Goal: Information Seeking & Learning: Check status

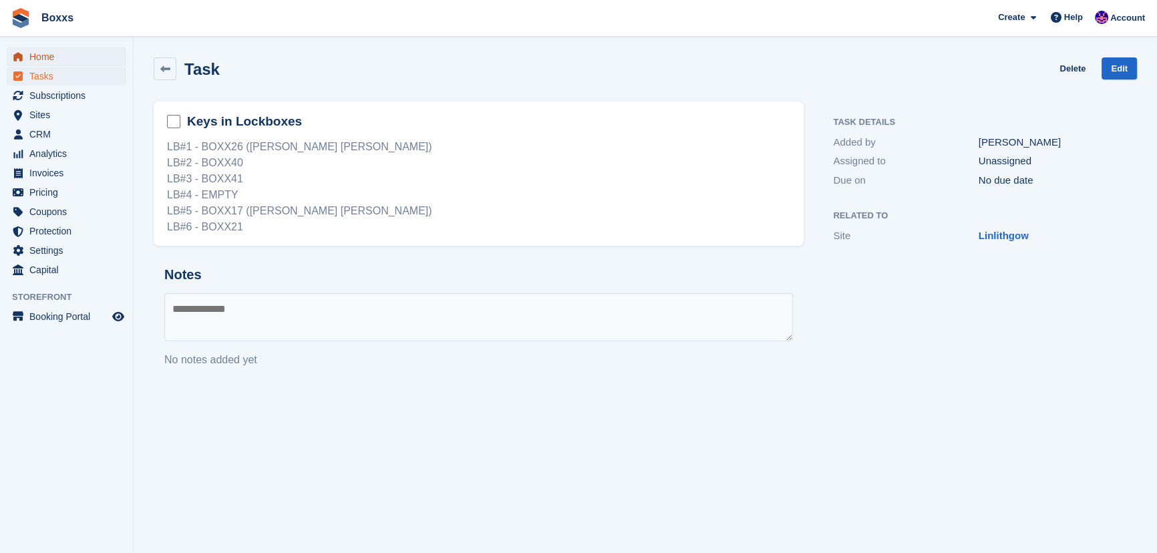
click at [55, 55] on span "Home" at bounding box center [69, 56] width 80 height 19
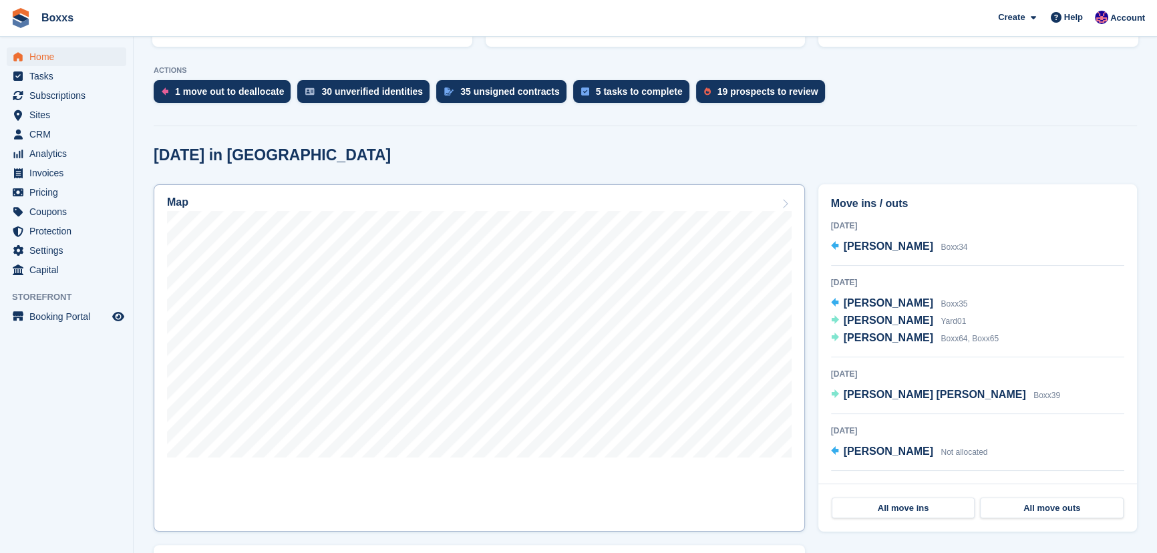
scroll to position [303, 0]
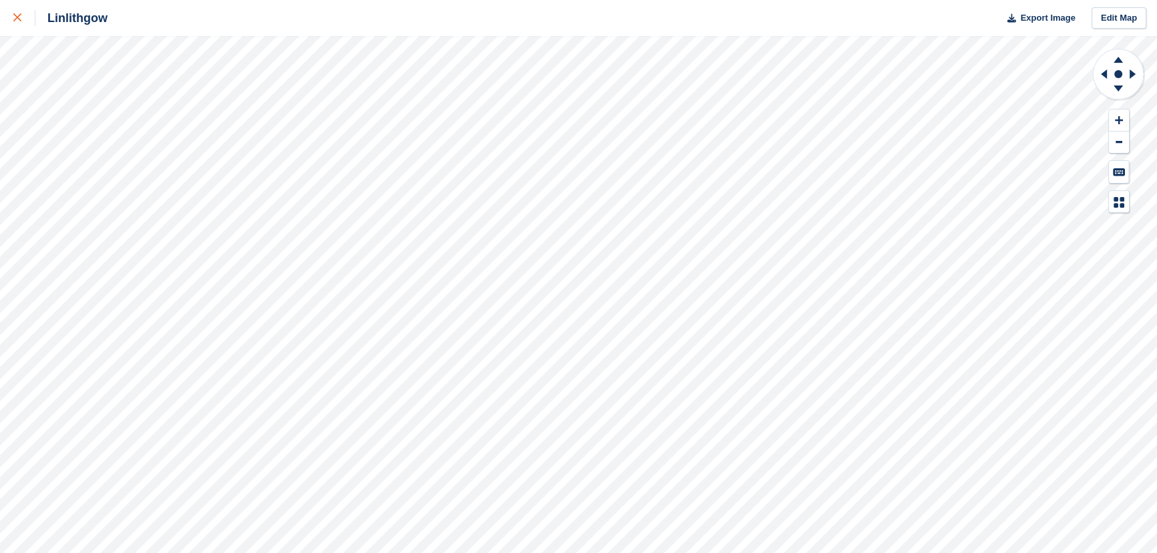
click at [14, 19] on icon at bounding box center [17, 17] width 8 height 8
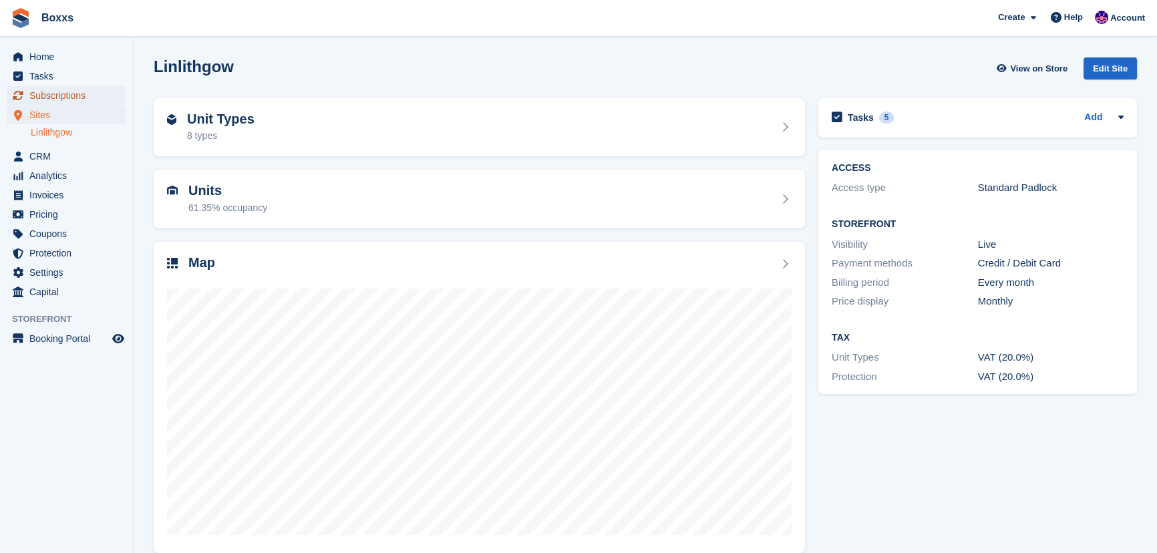
click at [60, 99] on span "Subscriptions" at bounding box center [69, 95] width 80 height 19
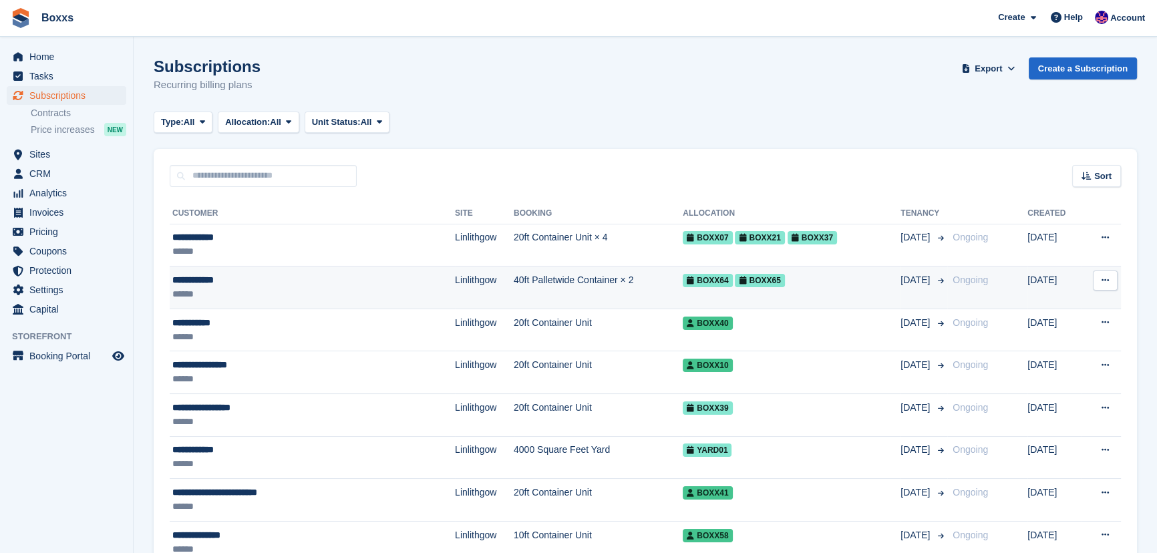
click at [316, 285] on div "**********" at bounding box center [271, 280] width 199 height 14
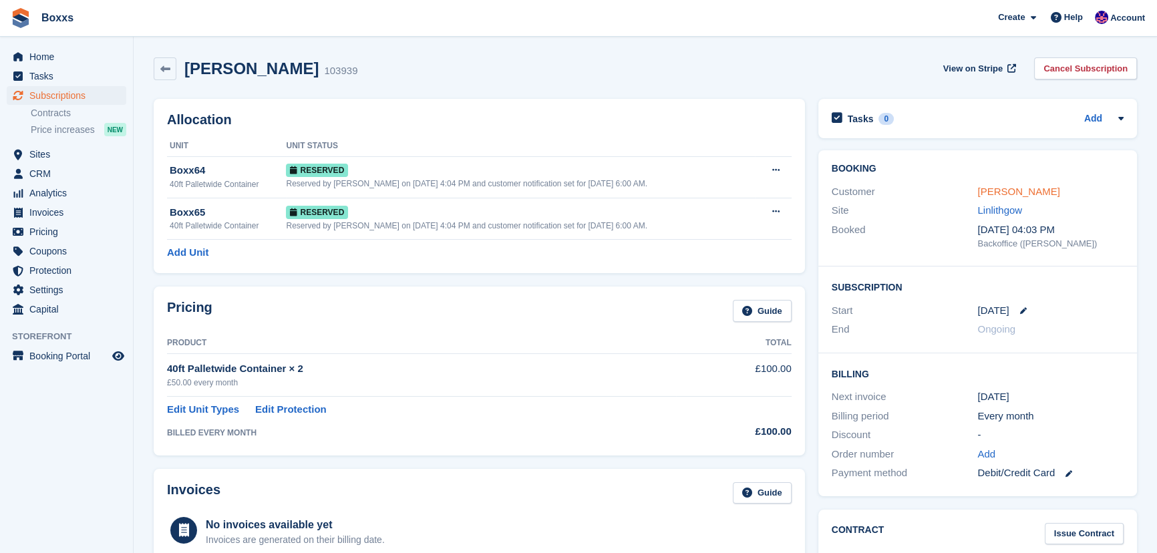
click at [991, 189] on link "[PERSON_NAME]" at bounding box center [1019, 191] width 82 height 11
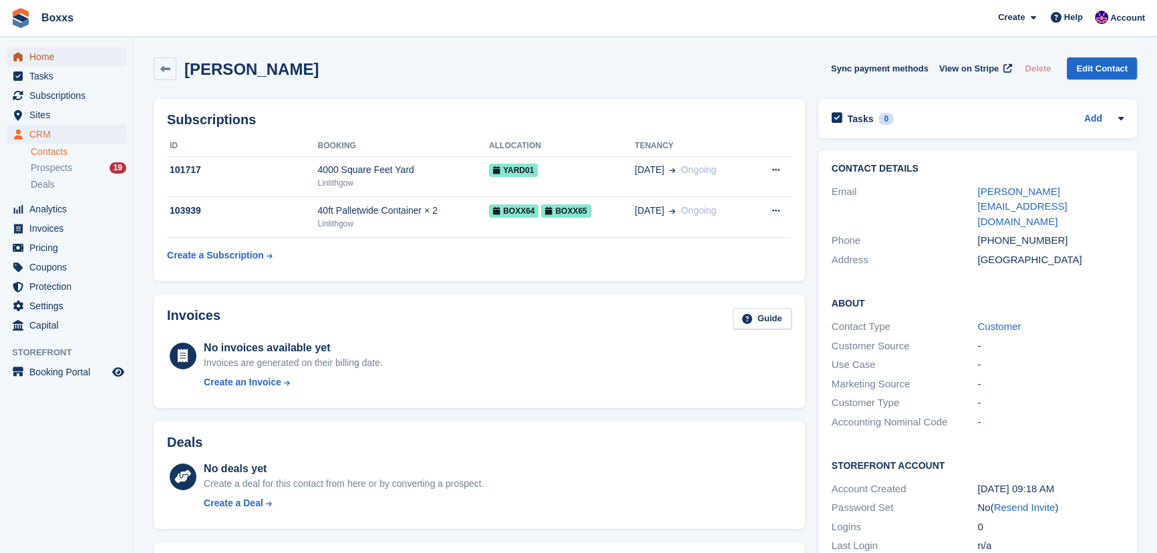
click at [49, 53] on span "Home" at bounding box center [69, 56] width 80 height 19
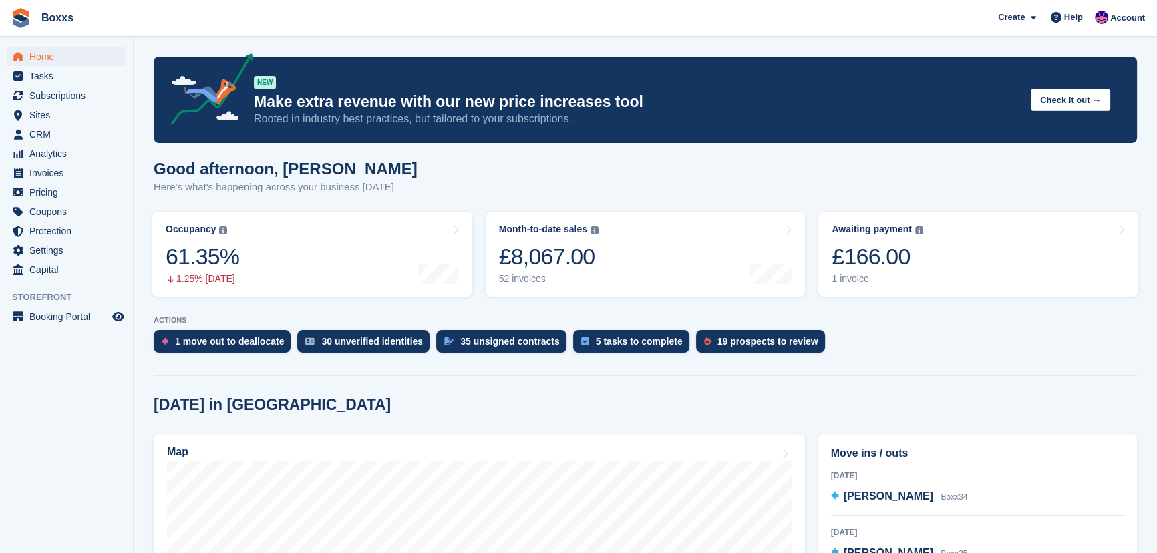
scroll to position [60, 0]
